Goal: Check status: Check status

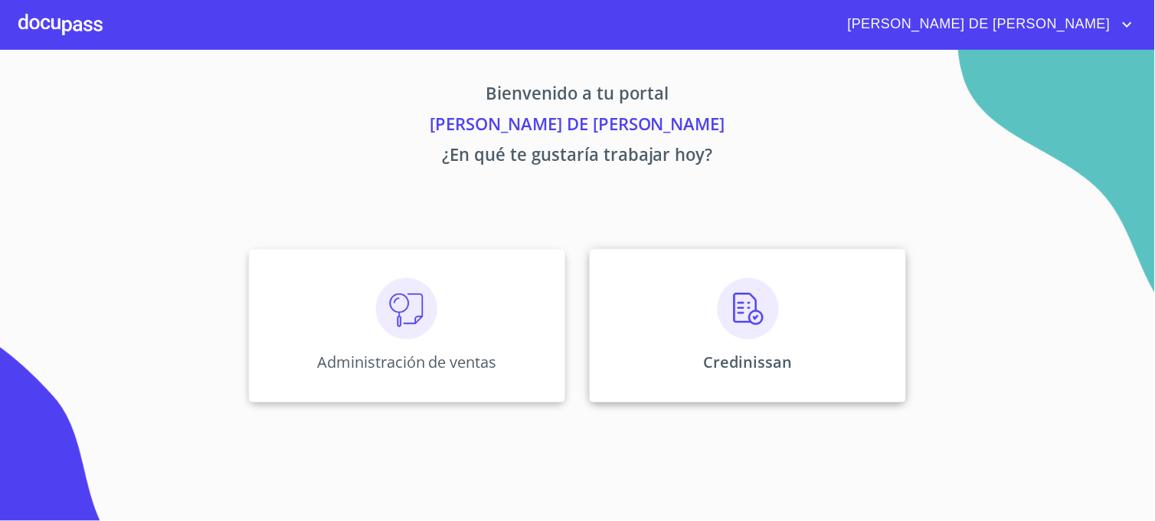
click at [627, 384] on div "Credinissan" at bounding box center [748, 325] width 316 height 153
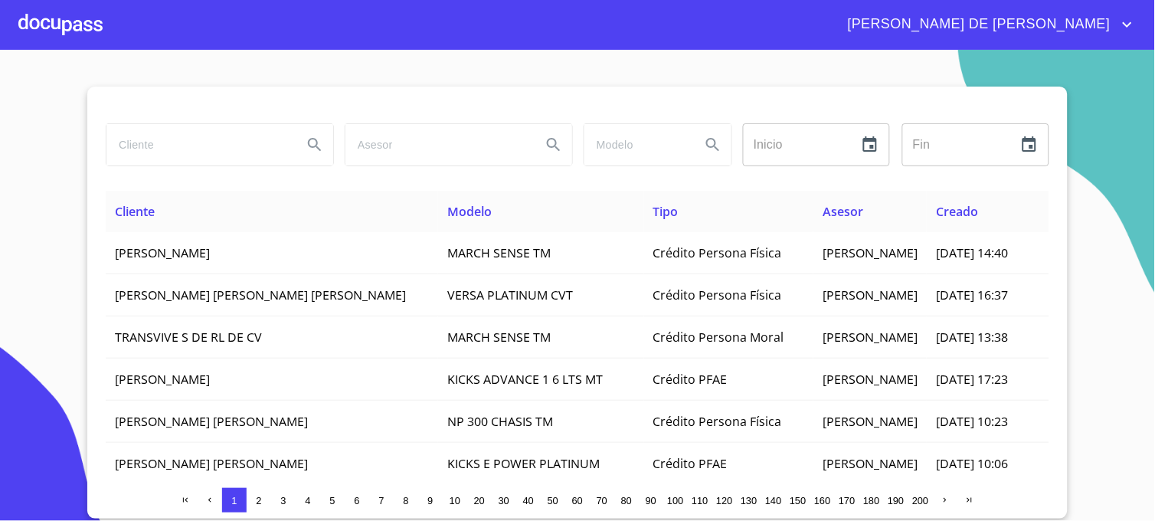
click at [185, 157] on input "search" at bounding box center [198, 144] width 184 height 41
type input "[PERSON_NAME]"
click at [308, 143] on icon "Search" at bounding box center [315, 145] width 18 height 18
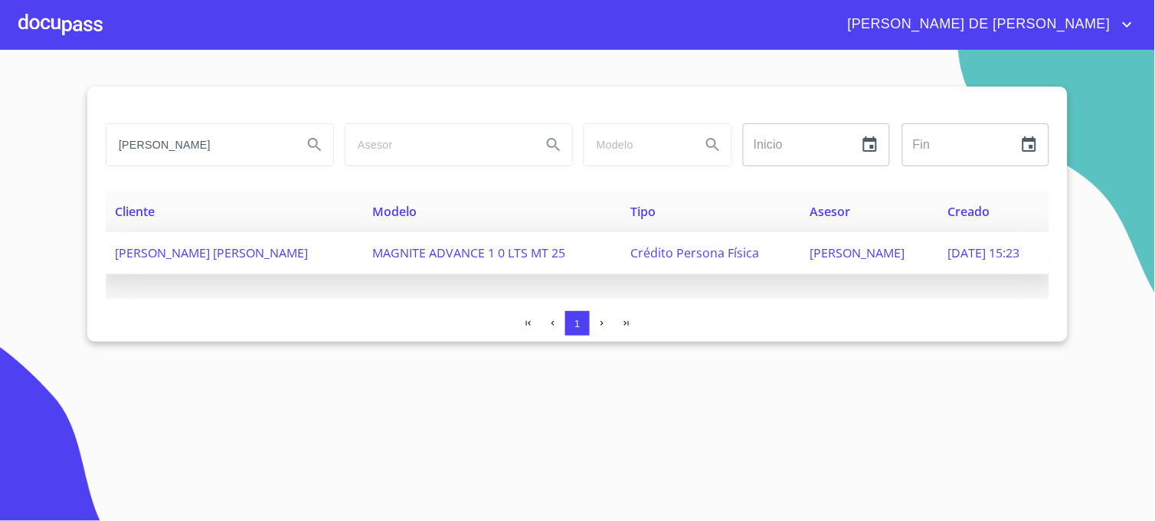
click at [810, 254] on span "[PERSON_NAME]" at bounding box center [857, 252] width 95 height 17
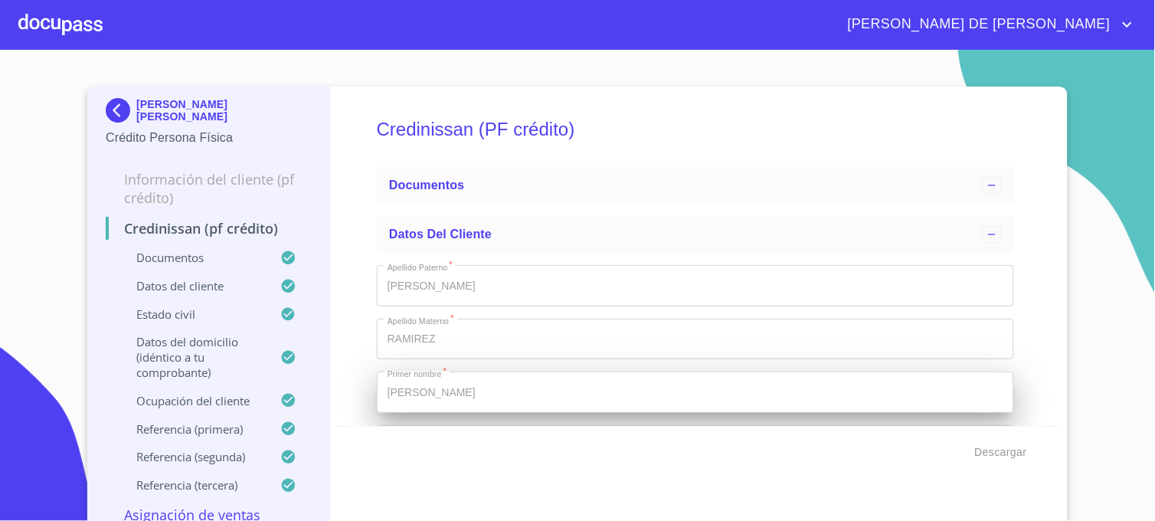
type input "3 de sep. de 2003"
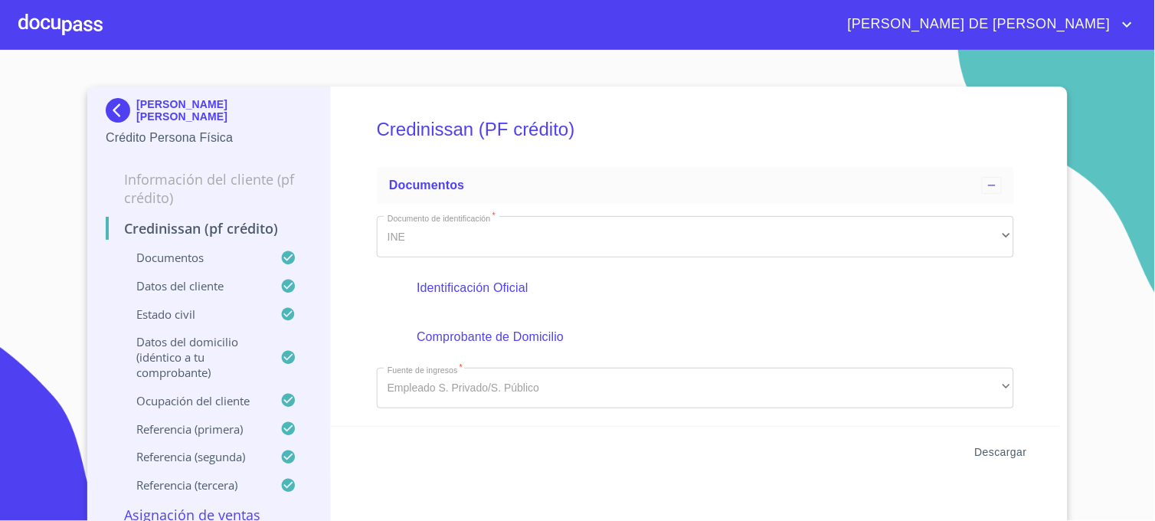
click at [986, 453] on span "Descargar" at bounding box center [1001, 452] width 52 height 19
